Goal: Information Seeking & Learning: Learn about a topic

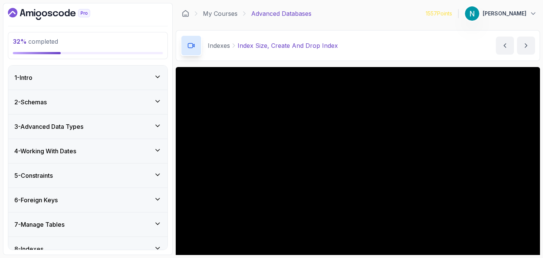
scroll to position [44, 0]
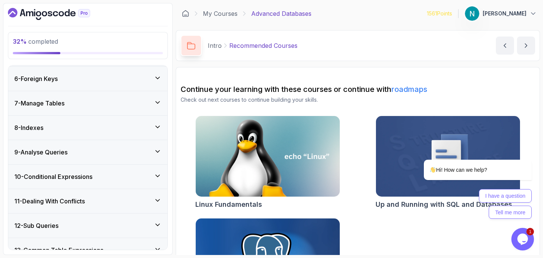
click at [83, 119] on div "8 - Indexes" at bounding box center [87, 128] width 159 height 24
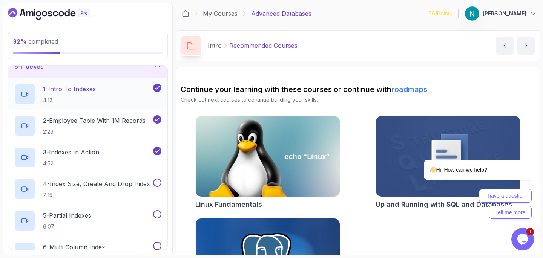
scroll to position [186, 0]
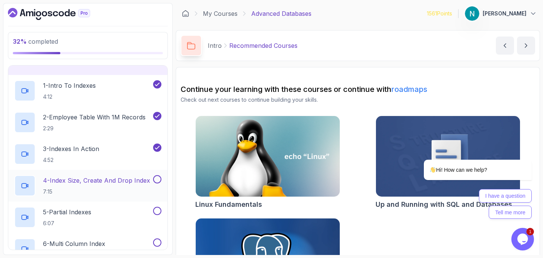
click at [98, 179] on p "4 - Index Size, Create And Drop Index" at bounding box center [96, 180] width 107 height 9
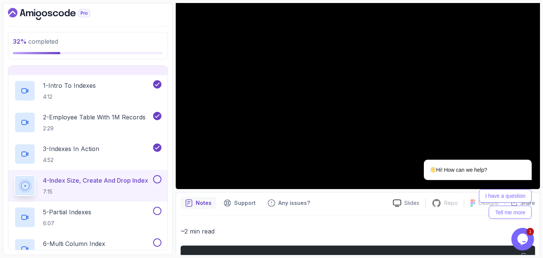
scroll to position [87, 0]
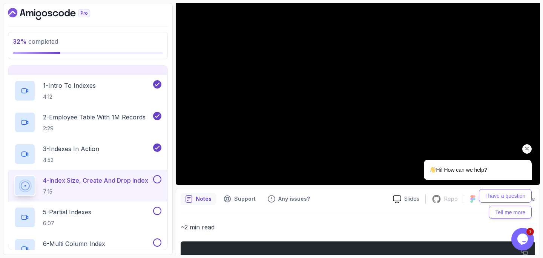
click at [525, 149] on icon "Chat attention grabber" at bounding box center [526, 148] width 7 height 7
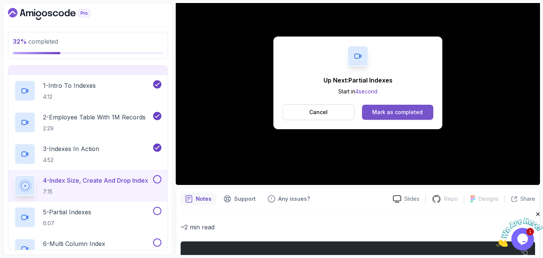
click at [385, 112] on div "Mark as completed" at bounding box center [397, 113] width 51 height 8
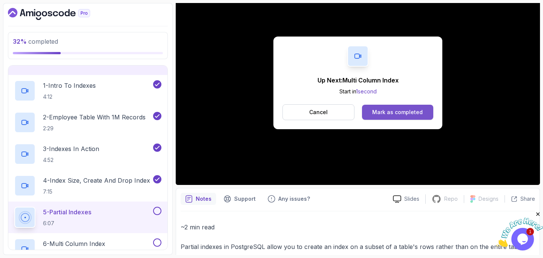
click at [410, 114] on div "Mark as completed" at bounding box center [397, 113] width 51 height 8
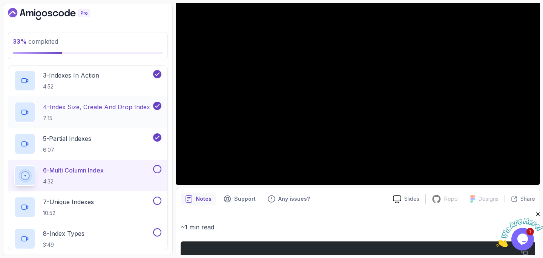
scroll to position [261, 0]
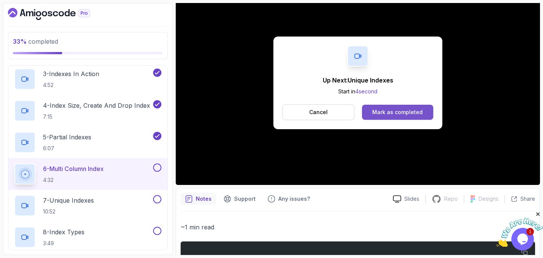
click at [392, 110] on div "Mark as completed" at bounding box center [397, 113] width 51 height 8
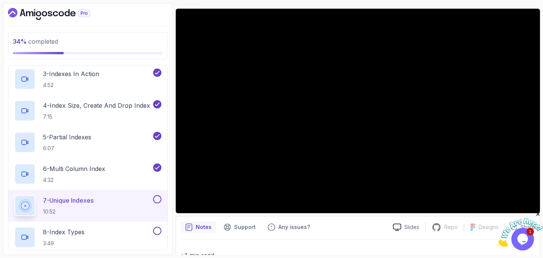
scroll to position [67, 0]
